Goal: Information Seeking & Learning: Understand process/instructions

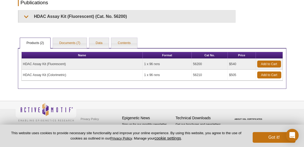
scroll to position [286, 0]
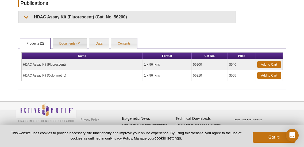
click at [69, 45] on link "Documents (7)" at bounding box center [70, 43] width 34 height 11
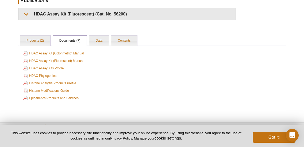
scroll to position [278, 0]
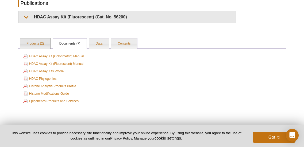
click at [38, 44] on link "Products (2)" at bounding box center [35, 43] width 30 height 11
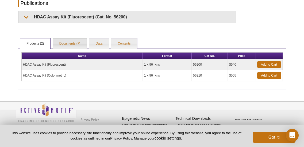
click at [71, 44] on link "Documents (7)" at bounding box center [70, 43] width 34 height 11
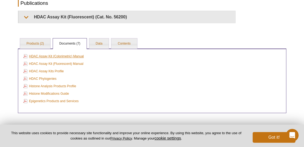
scroll to position [0, 0]
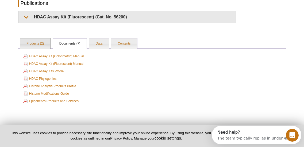
click at [32, 40] on link "Products (2)" at bounding box center [35, 43] width 30 height 11
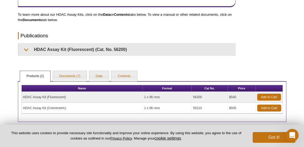
scroll to position [245, 0]
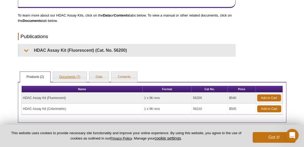
click at [67, 79] on link "Documents (7)" at bounding box center [70, 77] width 34 height 11
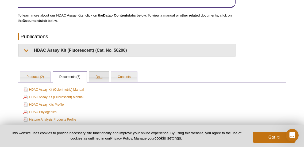
click at [99, 74] on link "Data" at bounding box center [99, 77] width 20 height 11
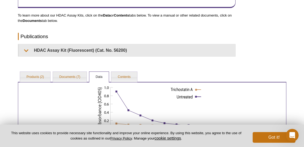
click at [133, 70] on div "RELATED PRODUCTS Histone Acetyltransferase Activity (HAT) Related Products Hist…" at bounding box center [152, 30] width 274 height 466
click at [119, 75] on link "Contents" at bounding box center [124, 77] width 26 height 11
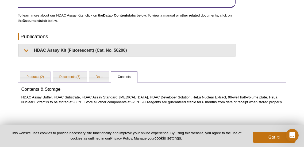
click at [82, 84] on div "Contents & Storage HDAC Assay Buffer, HDAC Substrate, HDAC Assay Standard, [MED…" at bounding box center [152, 97] width 268 height 31
click at [81, 80] on link "Documents (7)" at bounding box center [70, 77] width 34 height 11
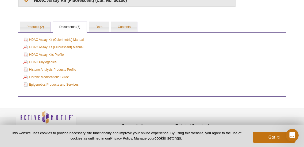
scroll to position [298, 0]
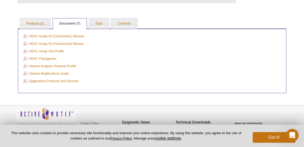
click at [42, 29] on div "HDAC Assay Kit (Colorimetric) Manual HDAC Assay Kit (Fluorescent) Manual HDAC A…" at bounding box center [152, 61] width 268 height 65
click at [42, 26] on link "Products (2)" at bounding box center [35, 23] width 30 height 11
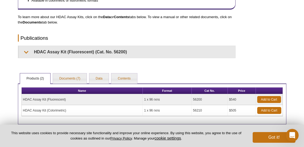
scroll to position [246, 0]
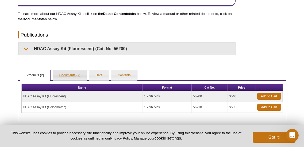
click at [86, 75] on link "Documents (7)" at bounding box center [70, 75] width 34 height 11
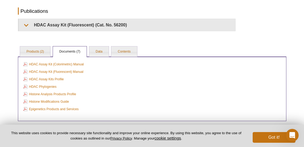
scroll to position [270, 0]
click at [53, 64] on link "HDAC Assay Kit (Colorimetric) Manual" at bounding box center [53, 64] width 61 height 6
